Goal: Find contact information: Find contact information

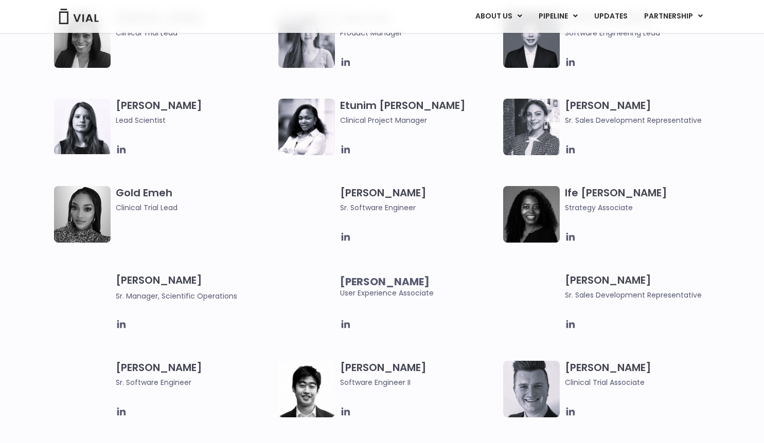
scroll to position [941, 0]
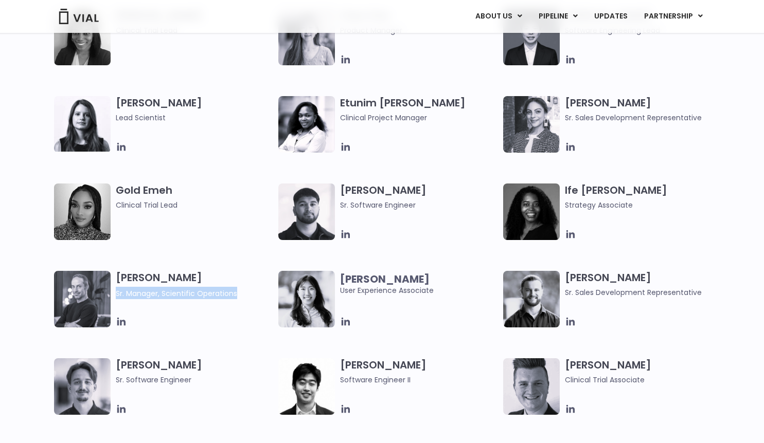
drag, startPoint x: 114, startPoint y: 293, endPoint x: 272, endPoint y: 294, distance: 157.9
click at [272, 294] on div "Jared Sharp Sr. Manager, Scientific Operations" at bounding box center [166, 299] width 225 height 57
copy span "Sr. Manager, Scientific Operations"
click at [156, 296] on span "Sr. Manager, Scientific Operations" at bounding box center [176, 294] width 121 height 10
click at [144, 294] on span "Sr. Manager, Scientific Operations" at bounding box center [176, 294] width 121 height 10
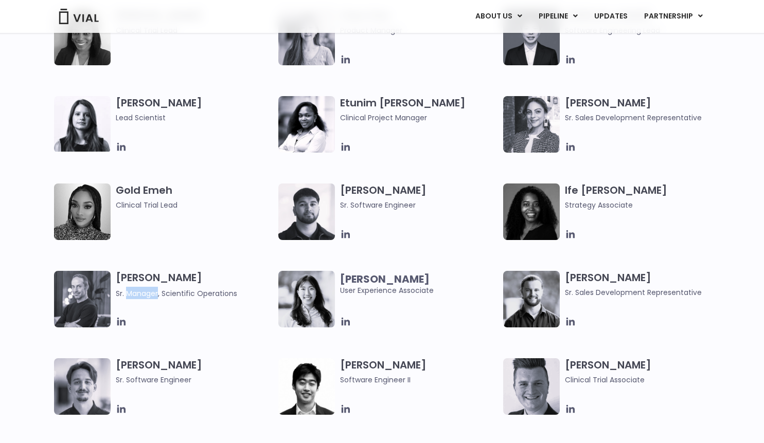
click at [144, 294] on span "Sr. Manager, Scientific Operations" at bounding box center [176, 294] width 121 height 10
copy div "Sr. Manager, Scientific Operations"
click at [426, 244] on div "Elia Lopez Lead Scientist Etunim Mike Clinical Project Manager Gabriella Mills …" at bounding box center [391, 446] width 674 height 700
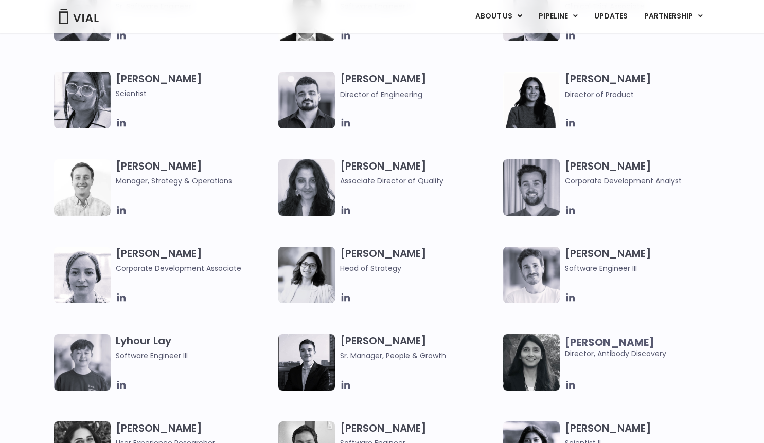
scroll to position [1316, 0]
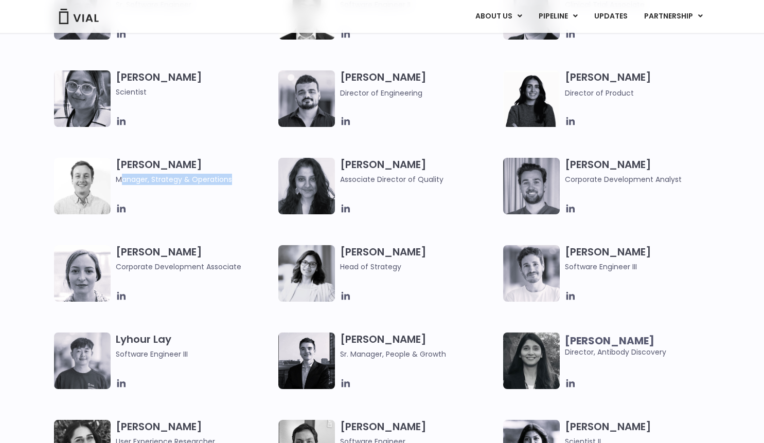
drag, startPoint x: 119, startPoint y: 178, endPoint x: 265, endPoint y: 176, distance: 145.6
click at [265, 176] on span "Manager, Strategy & Operations" at bounding box center [195, 179] width 158 height 11
drag, startPoint x: 116, startPoint y: 164, endPoint x: 240, endPoint y: 164, distance: 124.0
click at [240, 164] on h3 "Kyle Mayfield Manager, Strategy & Operations" at bounding box center [195, 171] width 158 height 27
copy h3 "[PERSON_NAME]"
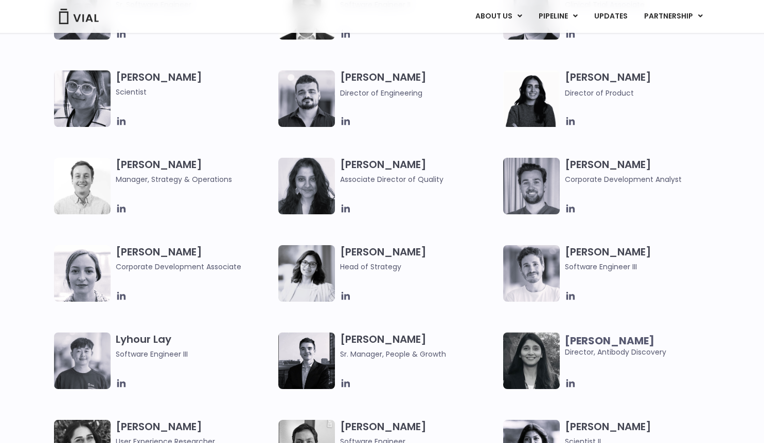
click at [118, 179] on span "Manager, Strategy & Operations" at bounding box center [195, 179] width 158 height 11
drag, startPoint x: 115, startPoint y: 177, endPoint x: 293, endPoint y: 171, distance: 178.6
click at [293, 171] on div "Elia Lopez Lead Scientist Etunim Mike Clinical Project Manager Gabriella Mills …" at bounding box center [391, 71] width 674 height 700
copy div "Manager, Strategy & Operations"
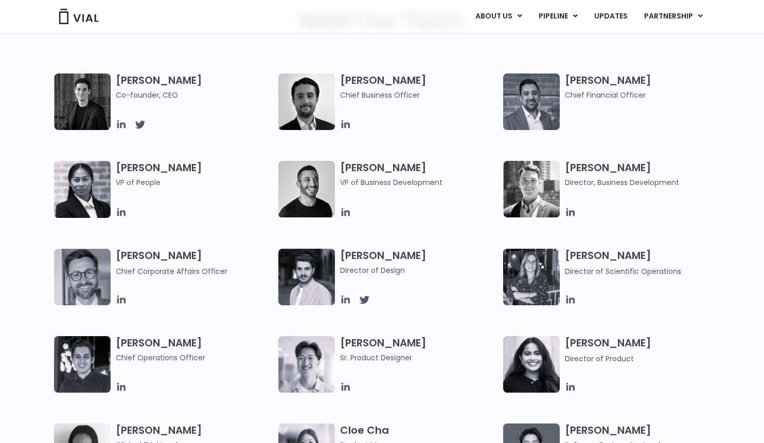
scroll to position [531, 0]
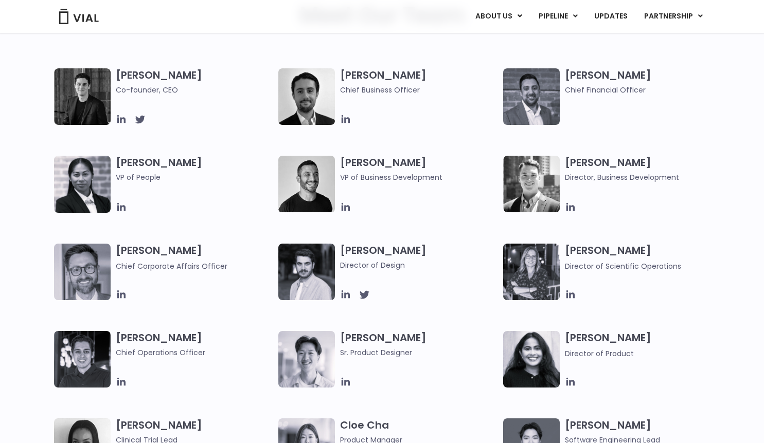
click at [592, 345] on h3 "Dhruba Biswas Director of Product" at bounding box center [644, 345] width 158 height 28
drag, startPoint x: 566, startPoint y: 337, endPoint x: 675, endPoint y: 335, distance: 109.1
click at [675, 335] on h3 "Dhruba Biswas Director of Product" at bounding box center [644, 345] width 158 height 28
copy h3 "[PERSON_NAME]"
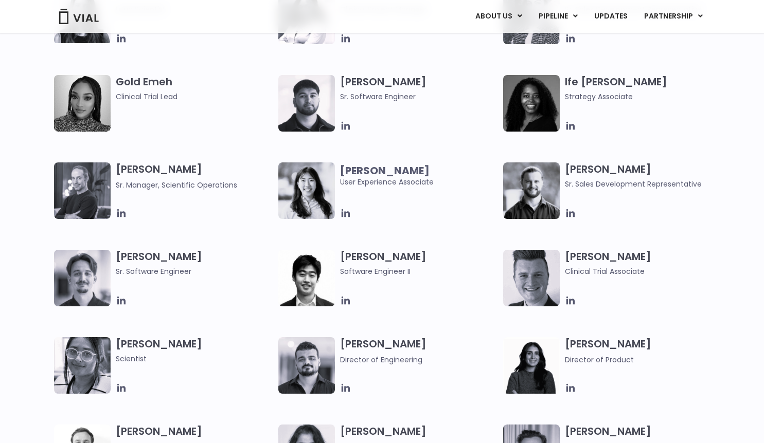
scroll to position [1242, 0]
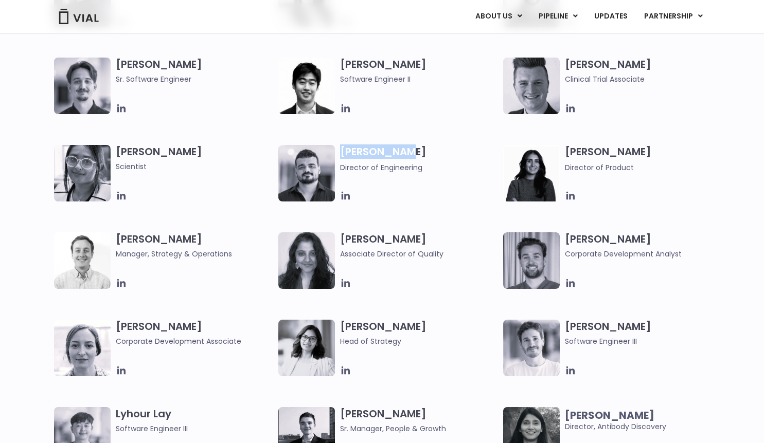
drag, startPoint x: 340, startPoint y: 153, endPoint x: 453, endPoint y: 153, distance: 112.1
click at [453, 153] on h3 "Igor Corrêa Director of Engineering" at bounding box center [419, 159] width 158 height 28
copy h3 "[PERSON_NAME]"
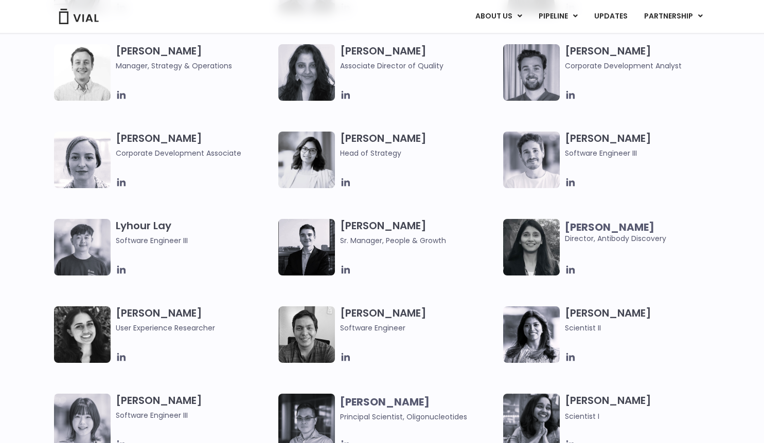
scroll to position [1527, 0]
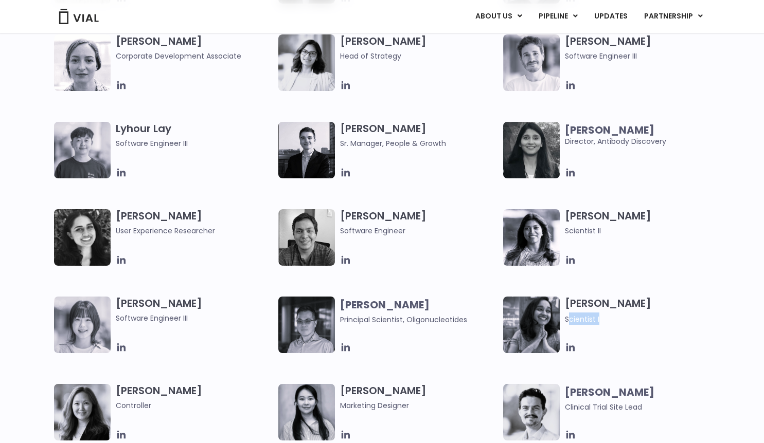
drag, startPoint x: 567, startPoint y: 320, endPoint x: 604, endPoint y: 321, distance: 36.5
click at [604, 321] on span "Scientist I" at bounding box center [644, 319] width 158 height 12
drag, startPoint x: 564, startPoint y: 303, endPoint x: 675, endPoint y: 302, distance: 111.6
click at [675, 302] on div "Sneha Sridhara Scientist I" at bounding box center [615, 325] width 225 height 57
copy h3 "[PERSON_NAME]"
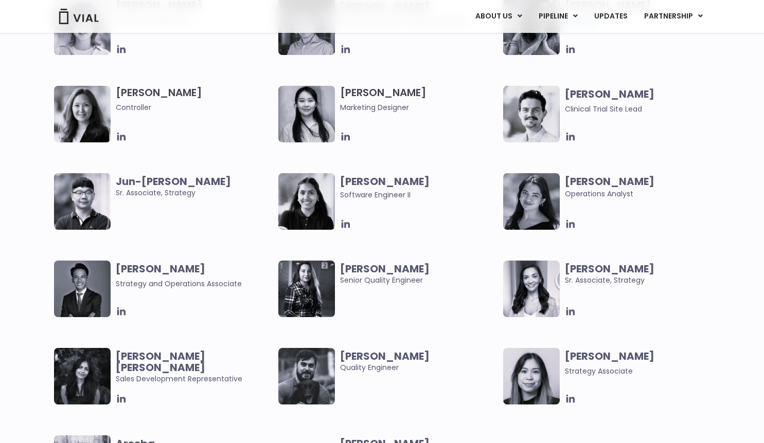
scroll to position [1907, 0]
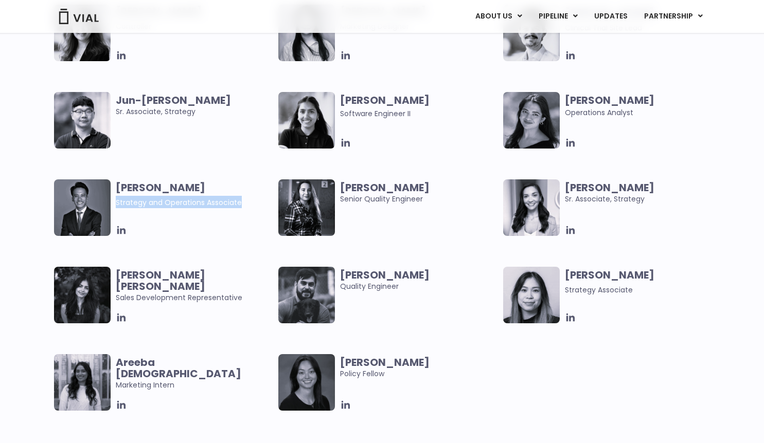
drag, startPoint x: 115, startPoint y: 203, endPoint x: 256, endPoint y: 206, distance: 140.5
click at [256, 206] on span "Strategy and Operations Associate" at bounding box center [195, 202] width 158 height 12
copy span "Strategy and Operations Associate"
